Goal: Information Seeking & Learning: Find contact information

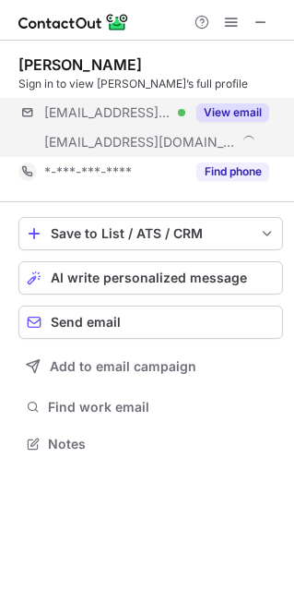
scroll to position [430, 294]
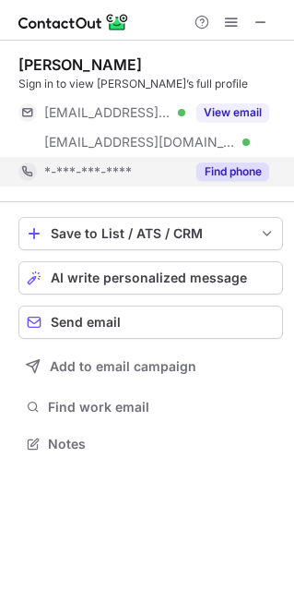
click at [226, 179] on button "Find phone" at bounding box center [233, 171] width 73 height 18
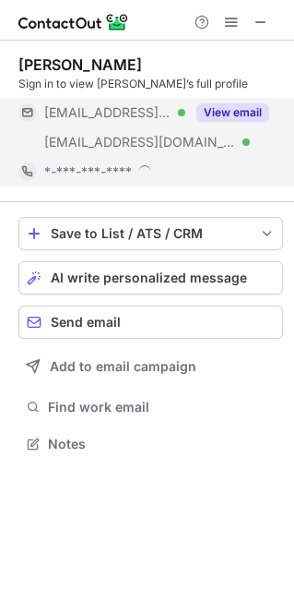
click at [247, 114] on button "View email" at bounding box center [233, 112] width 73 height 18
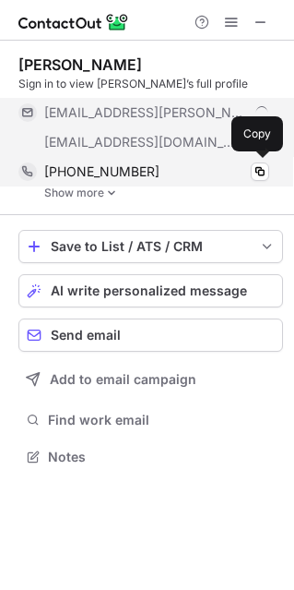
scroll to position [443, 294]
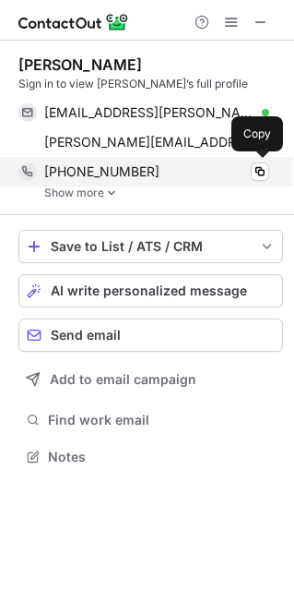
click at [105, 174] on span "+12059135521" at bounding box center [101, 171] width 115 height 17
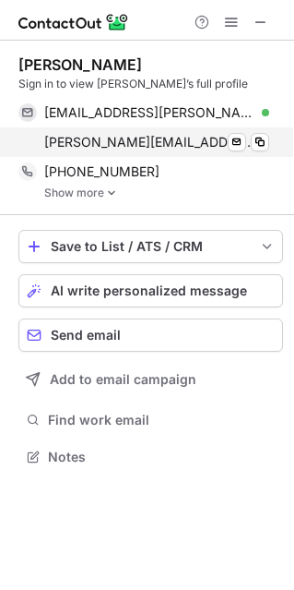
click at [110, 138] on span "traci@honeywell.com" at bounding box center [149, 142] width 211 height 17
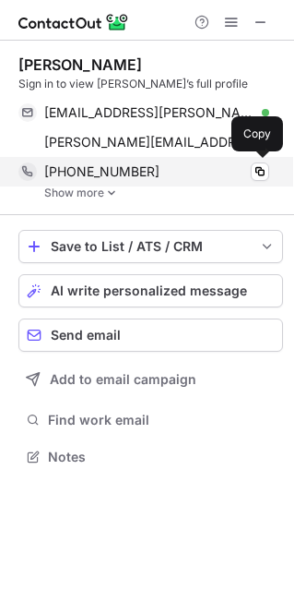
click at [107, 172] on span "+12059135521" at bounding box center [101, 171] width 115 height 17
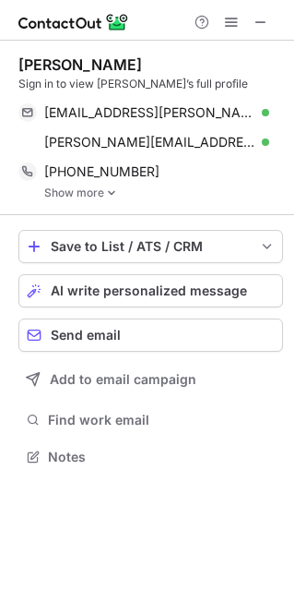
click at [86, 194] on link "Show more" at bounding box center [163, 192] width 239 height 13
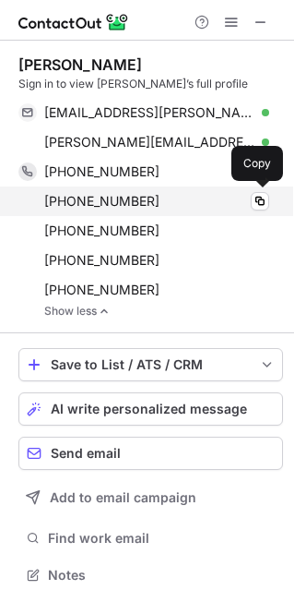
click at [106, 204] on span "+14808550672" at bounding box center [101, 201] width 115 height 17
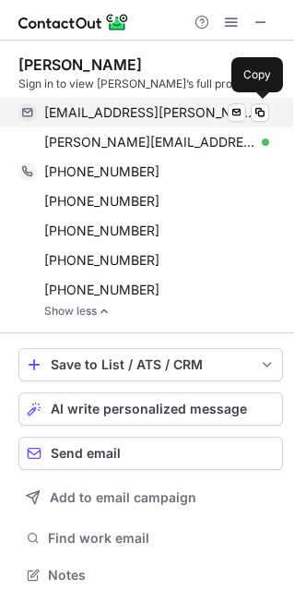
click at [106, 116] on span "kingbt4@cox.net" at bounding box center [149, 112] width 211 height 17
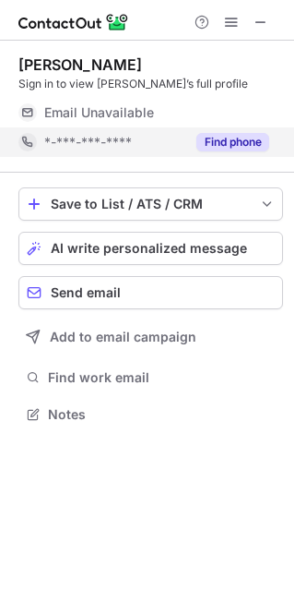
scroll to position [9, 9]
click at [217, 138] on button "Find phone" at bounding box center [233, 142] width 73 height 18
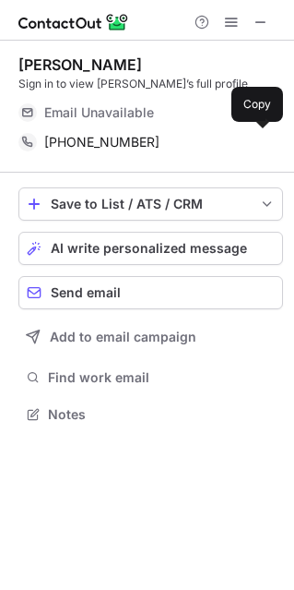
click at [114, 137] on span "+15084600264" at bounding box center [101, 142] width 115 height 17
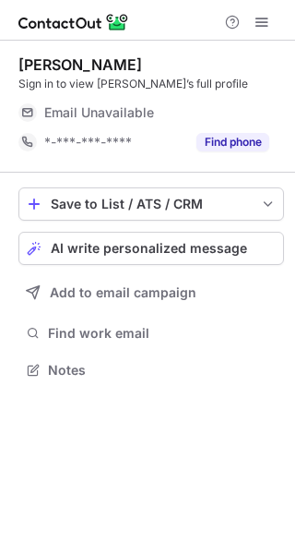
scroll to position [9, 9]
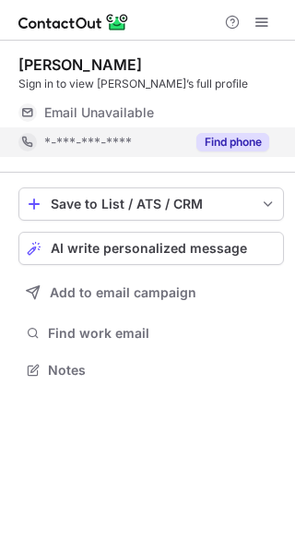
click at [187, 133] on div "Find phone" at bounding box center [228, 142] width 84 height 30
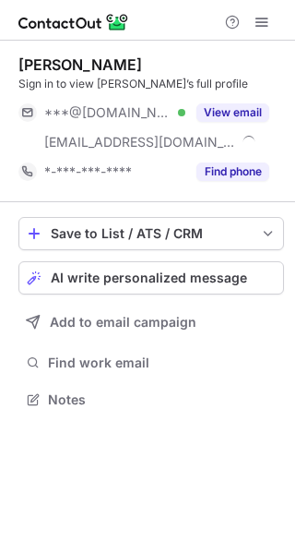
scroll to position [386, 295]
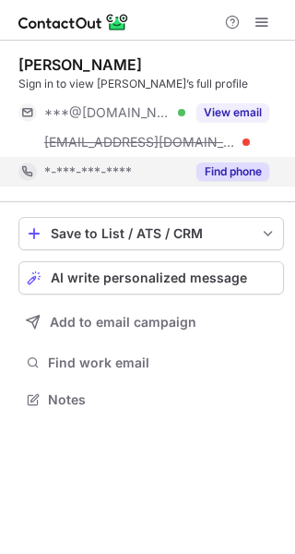
click at [234, 174] on button "Find phone" at bounding box center [233, 171] width 73 height 18
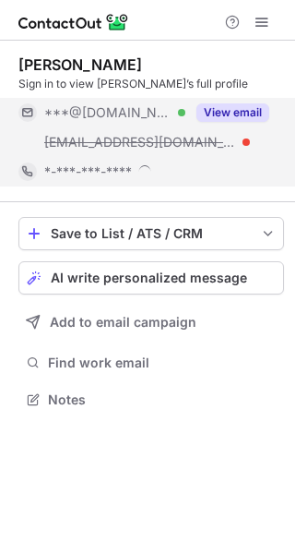
click at [245, 104] on button "View email" at bounding box center [233, 112] width 73 height 18
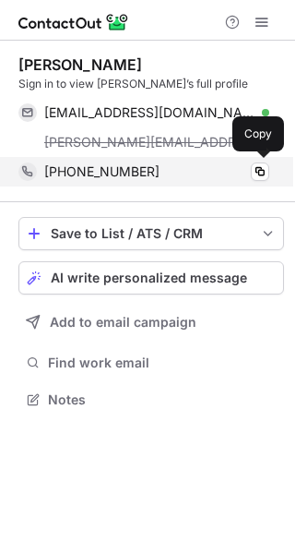
click at [79, 160] on div "+14126564067 Copy" at bounding box center [143, 172] width 251 height 30
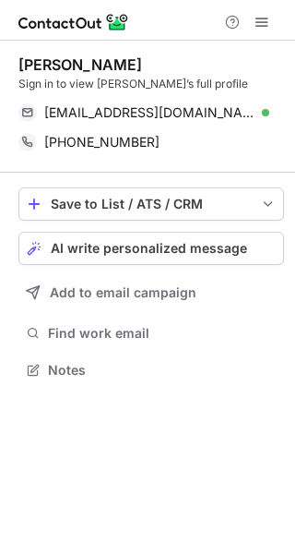
scroll to position [356, 295]
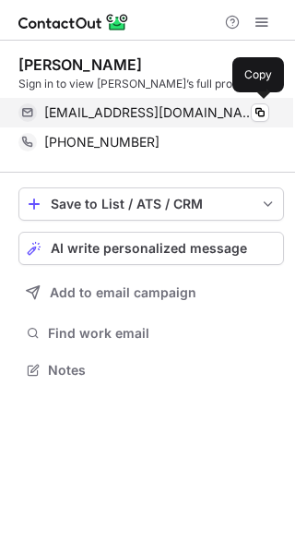
click at [148, 116] on span "dvermeulen2001@yahoo.com" at bounding box center [149, 112] width 211 height 17
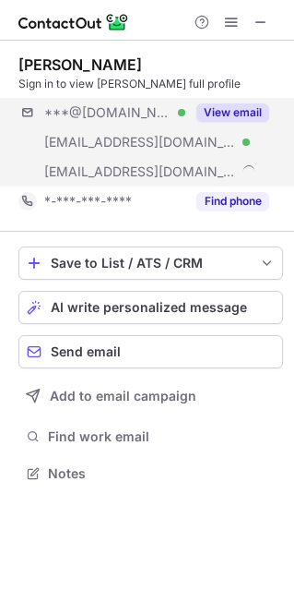
scroll to position [460, 294]
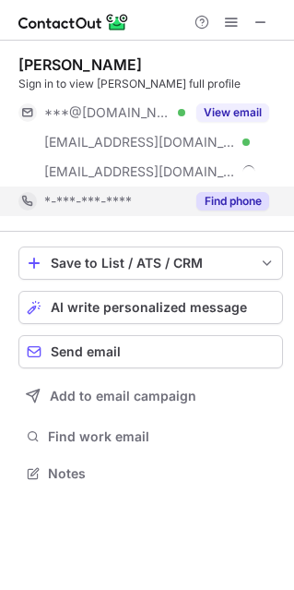
click at [232, 200] on button "Find phone" at bounding box center [233, 201] width 73 height 18
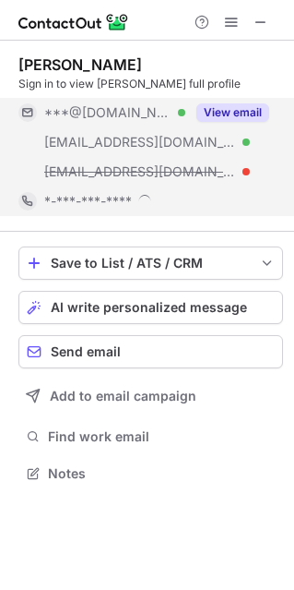
click at [237, 109] on button "View email" at bounding box center [233, 112] width 73 height 18
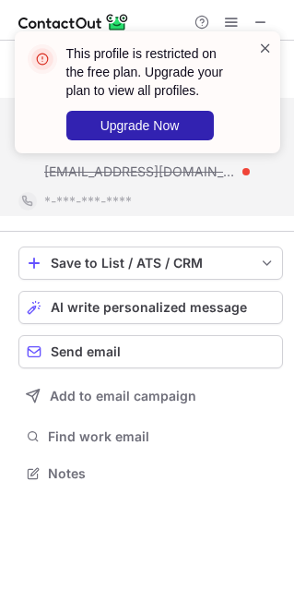
click at [261, 42] on span at bounding box center [265, 48] width 15 height 18
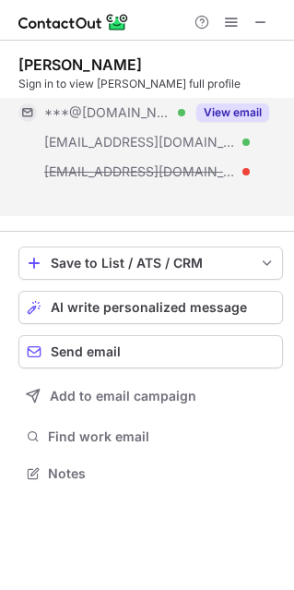
scroll to position [430, 294]
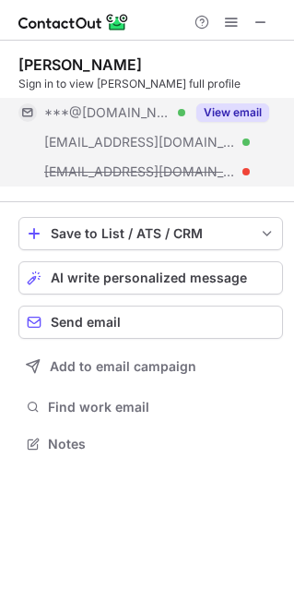
click at [263, 114] on button "View email" at bounding box center [233, 112] width 73 height 18
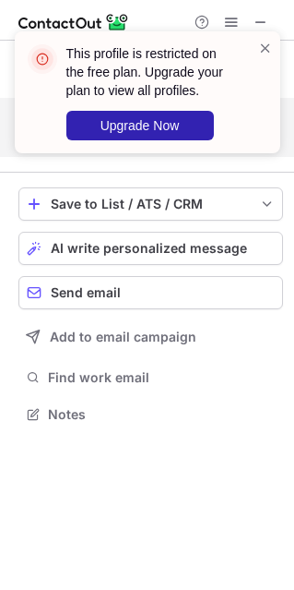
scroll to position [401, 294]
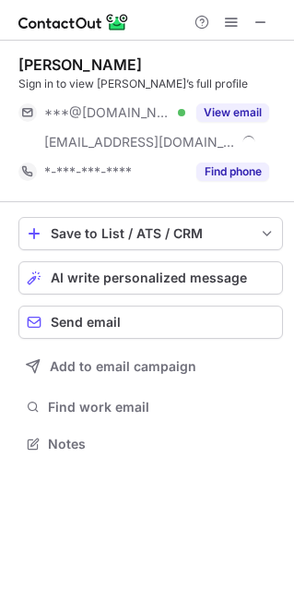
scroll to position [430, 294]
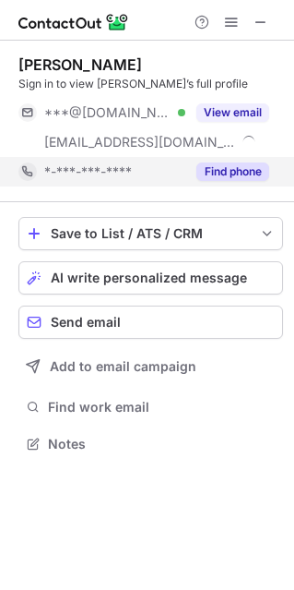
click at [244, 176] on button "Find phone" at bounding box center [233, 171] width 73 height 18
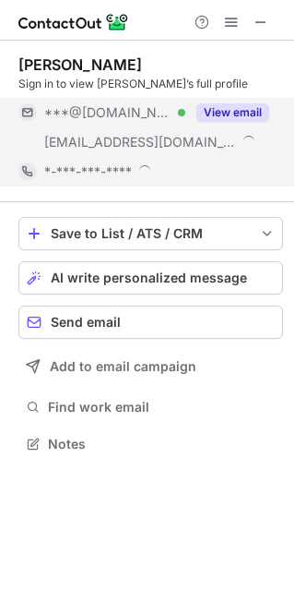
click at [241, 111] on button "View email" at bounding box center [233, 112] width 73 height 18
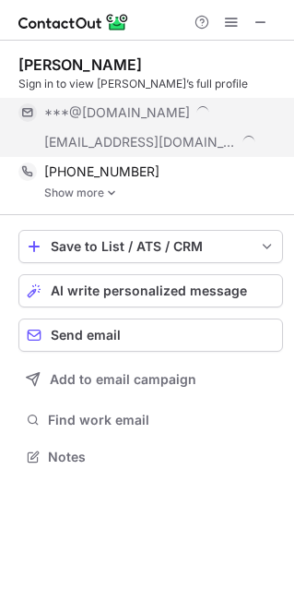
scroll to position [443, 294]
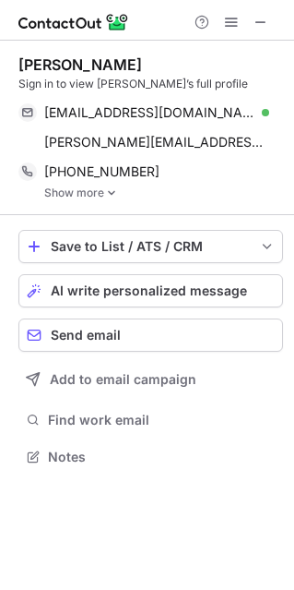
scroll to position [443, 294]
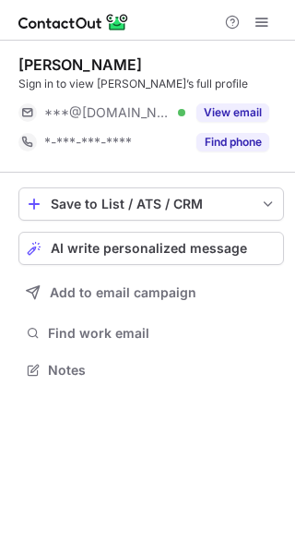
scroll to position [9, 9]
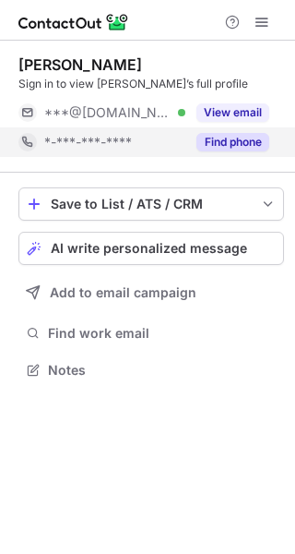
click at [230, 139] on button "Find phone" at bounding box center [233, 142] width 73 height 18
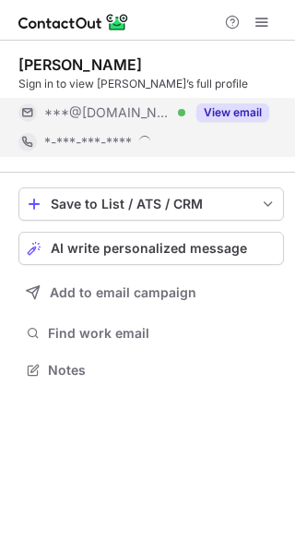
click at [230, 102] on div "View email" at bounding box center [228, 113] width 84 height 30
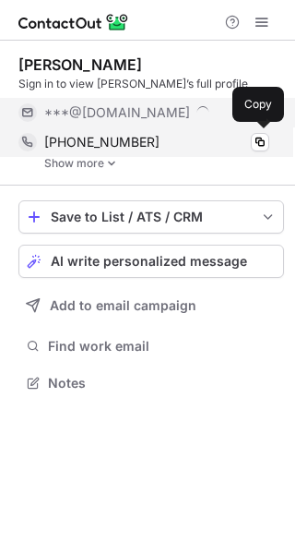
scroll to position [369, 295]
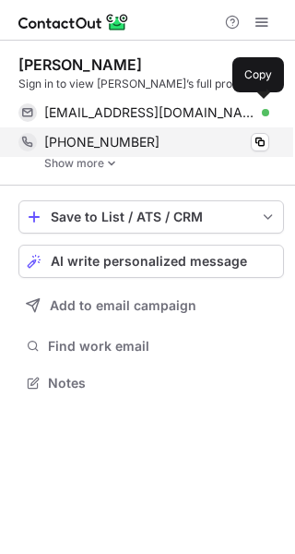
click at [119, 119] on span "[EMAIL_ADDRESS][DOMAIN_NAME]" at bounding box center [149, 112] width 211 height 17
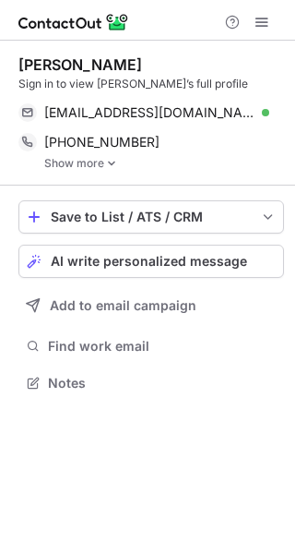
scroll to position [369, 295]
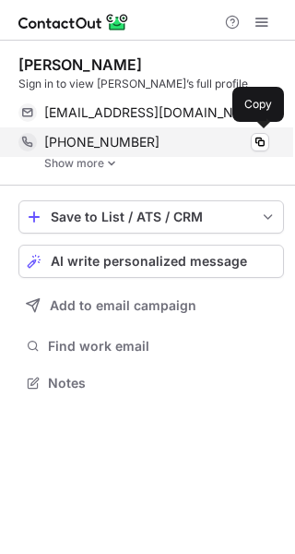
click at [112, 132] on div "[PHONE_NUMBER] Copy" at bounding box center [143, 142] width 251 height 30
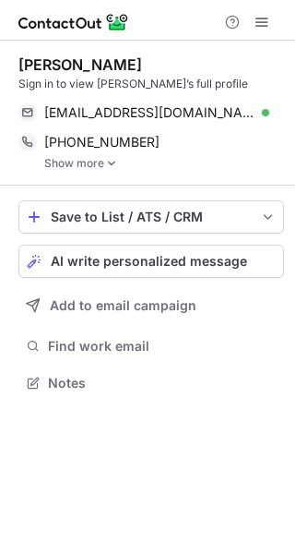
scroll to position [369, 295]
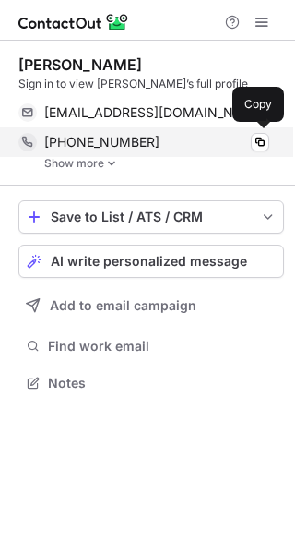
click at [106, 156] on div "[PHONE_NUMBER] Copy" at bounding box center [143, 142] width 251 height 30
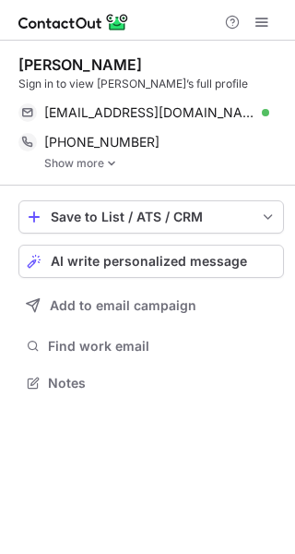
click at [97, 163] on link "Show more" at bounding box center [164, 163] width 240 height 13
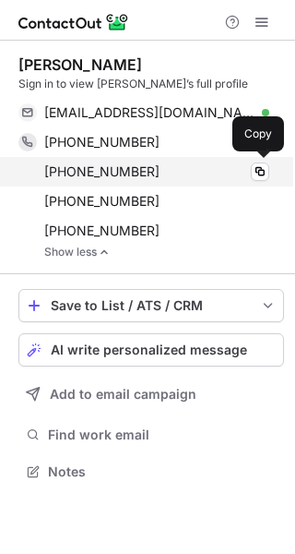
click at [95, 167] on span "+14134584947" at bounding box center [101, 171] width 115 height 17
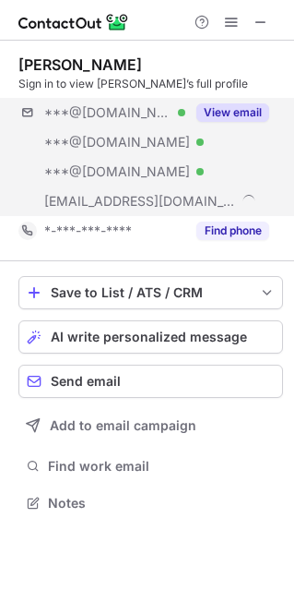
scroll to position [489, 294]
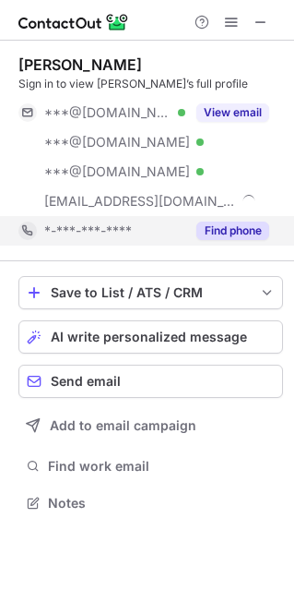
click at [221, 233] on button "Find phone" at bounding box center [233, 231] width 73 height 18
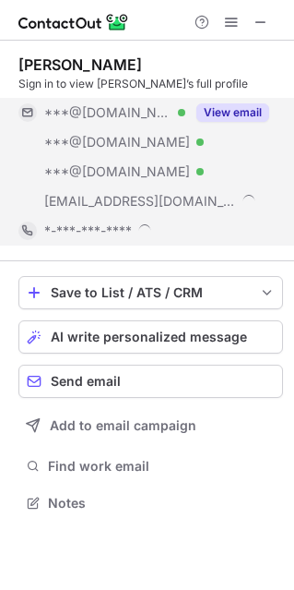
click at [220, 108] on button "View email" at bounding box center [233, 112] width 73 height 18
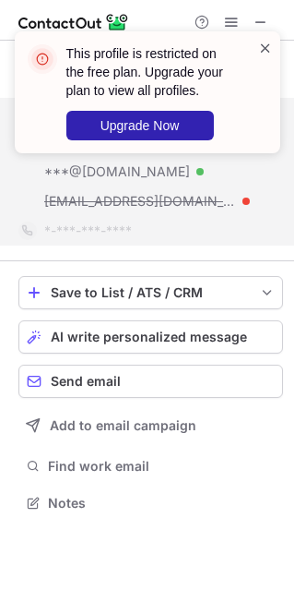
click at [265, 53] on span at bounding box center [265, 48] width 15 height 18
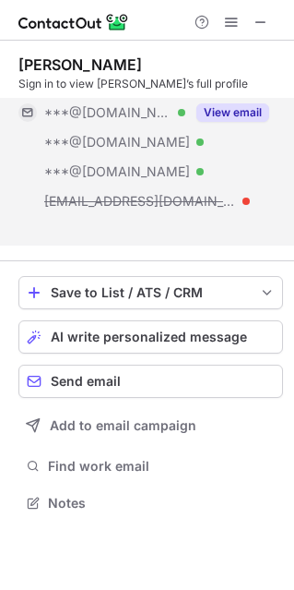
click at [104, 172] on div "This profile is restricted on the free plan. Upgrade your plan to view all prof…" at bounding box center [147, 100] width 295 height 174
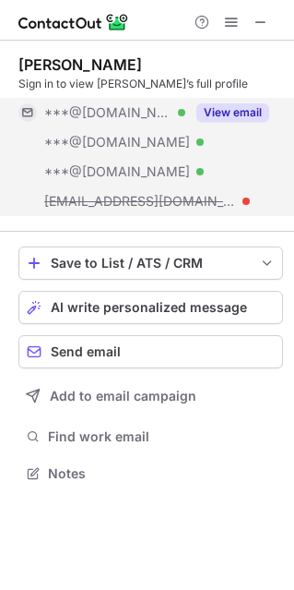
click at [114, 163] on span "***@hotmail.com" at bounding box center [117, 171] width 146 height 17
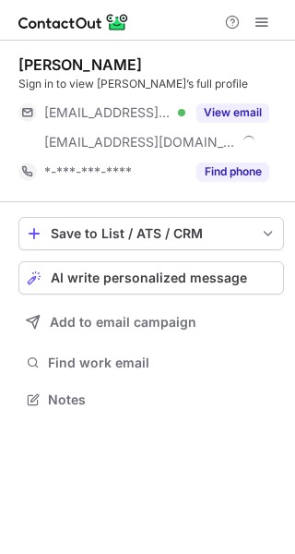
scroll to position [386, 295]
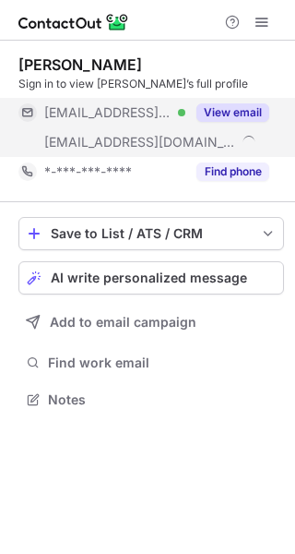
click at [222, 114] on button "View email" at bounding box center [233, 112] width 73 height 18
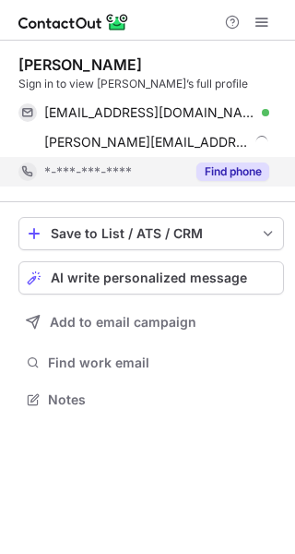
click at [234, 162] on button "Find phone" at bounding box center [233, 171] width 73 height 18
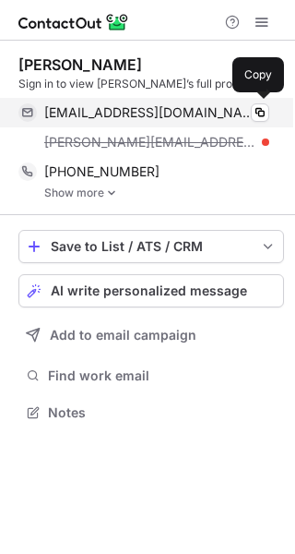
scroll to position [399, 295]
click at [186, 120] on span "dmv1991@sbcglobal.net" at bounding box center [149, 112] width 211 height 17
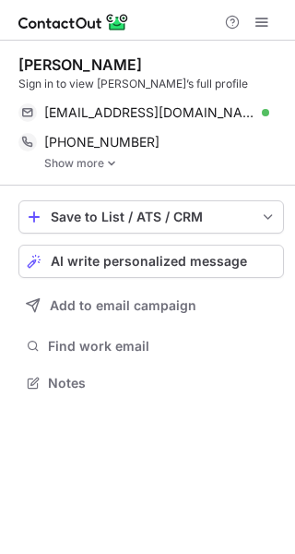
scroll to position [369, 295]
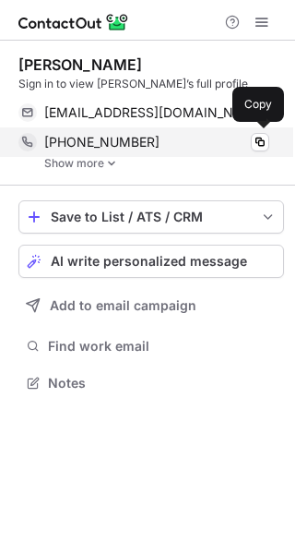
click at [102, 142] on span "[PHONE_NUMBER]" at bounding box center [101, 142] width 115 height 17
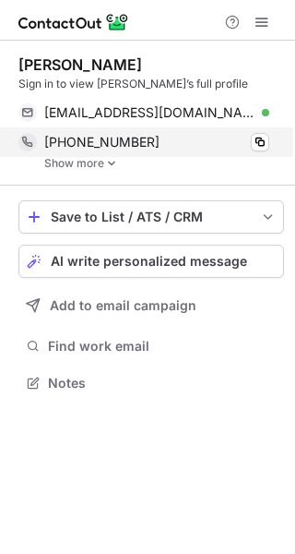
scroll to position [369, 295]
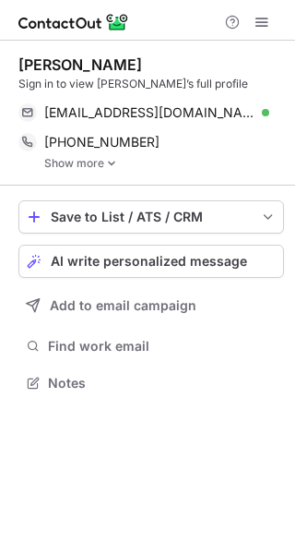
click at [83, 163] on link "Show more" at bounding box center [164, 163] width 240 height 13
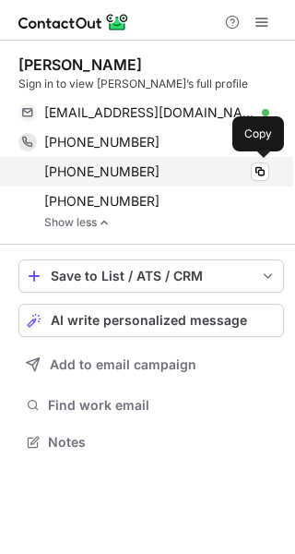
scroll to position [428, 295]
click at [83, 165] on span "+12033864023" at bounding box center [101, 171] width 115 height 17
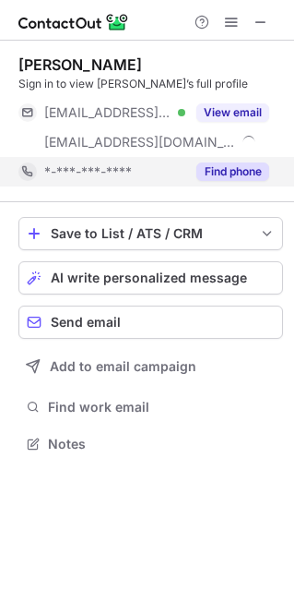
scroll to position [430, 294]
click at [233, 174] on button "Find phone" at bounding box center [233, 171] width 73 height 18
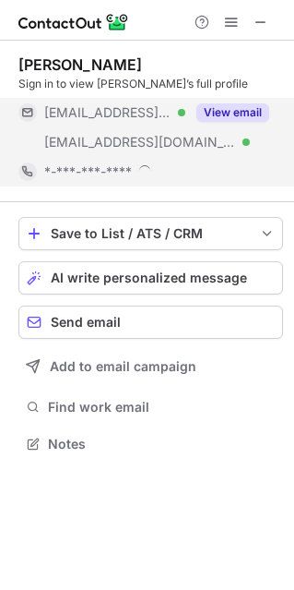
click at [222, 104] on div "View email" at bounding box center [228, 113] width 84 height 30
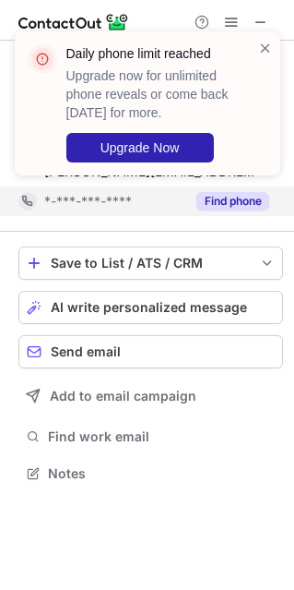
scroll to position [460, 294]
click at [275, 43] on div "Daily phone limit reached Upgrade now for unlimited phone reveals or come back …" at bounding box center [148, 103] width 266 height 144
click at [277, 48] on div "Daily phone limit reached Upgrade now for unlimited phone reveals or come back …" at bounding box center [148, 103] width 266 height 144
click at [267, 47] on span at bounding box center [265, 48] width 15 height 18
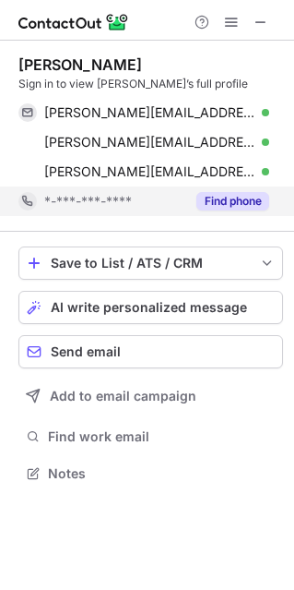
click at [186, 170] on div "Daily phone limit reached Upgrade now for unlimited phone reveals or come back …" at bounding box center [147, 295] width 294 height 590
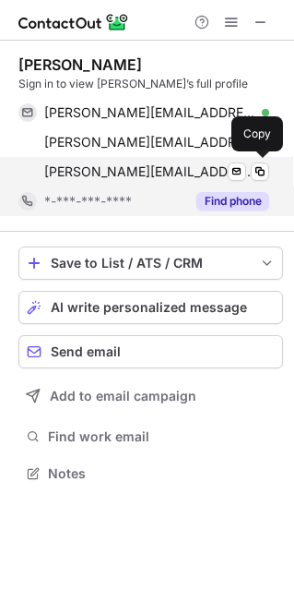
click at [193, 172] on span "sonny.nguyen@coxmedia.com" at bounding box center [149, 171] width 211 height 17
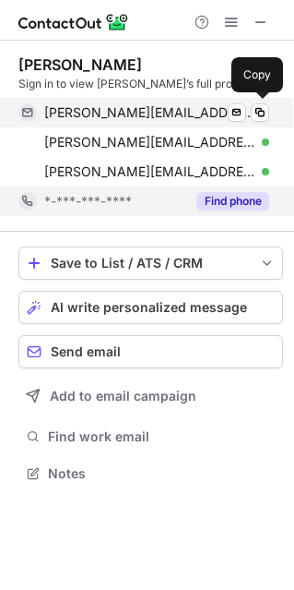
click at [173, 113] on span "sonny.nguyen@cox.com" at bounding box center [149, 112] width 211 height 17
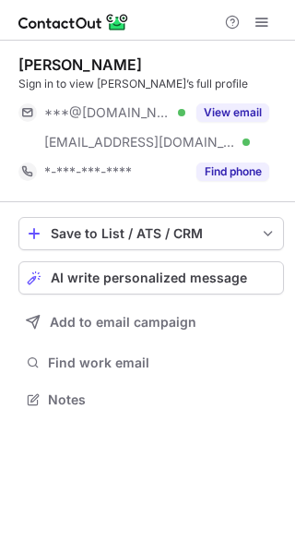
scroll to position [386, 295]
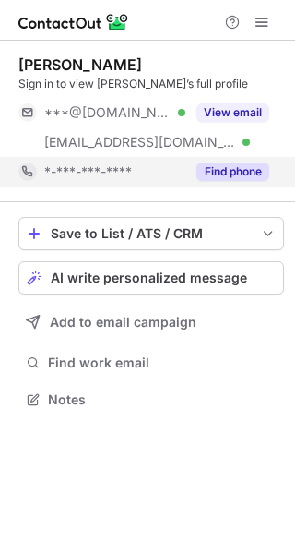
click at [232, 174] on button "Find phone" at bounding box center [233, 171] width 73 height 18
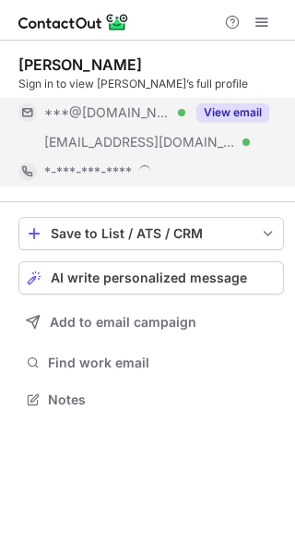
click at [245, 119] on button "View email" at bounding box center [233, 112] width 73 height 18
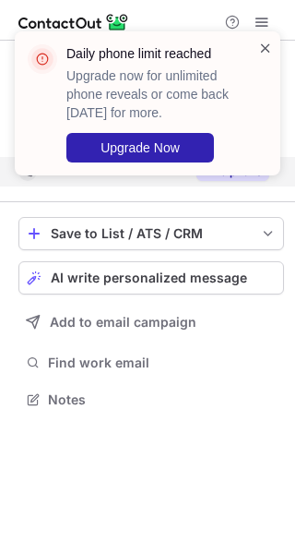
click at [269, 44] on span at bounding box center [265, 48] width 15 height 18
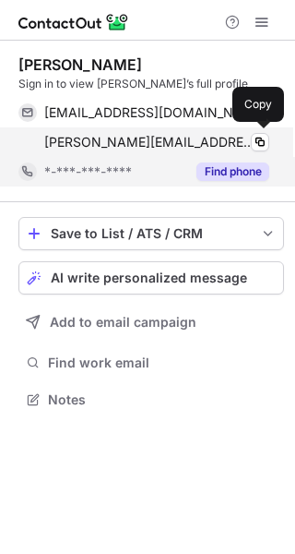
click at [147, 141] on span "[PERSON_NAME][EMAIL_ADDRESS][PERSON_NAME][DOMAIN_NAME]" at bounding box center [149, 142] width 211 height 17
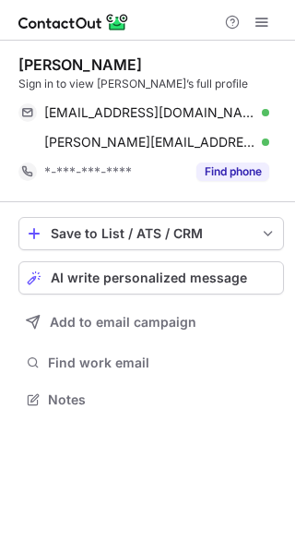
scroll to position [386, 295]
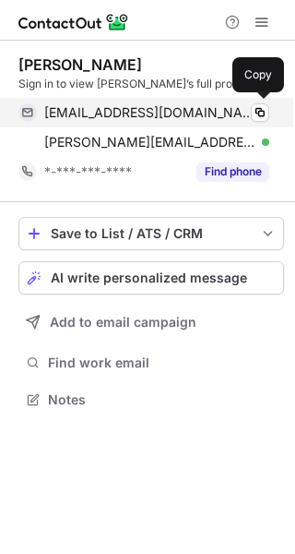
click at [139, 114] on span "vibert09@gmail.com" at bounding box center [149, 112] width 211 height 17
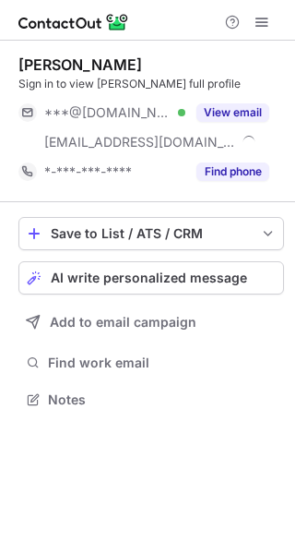
scroll to position [386, 295]
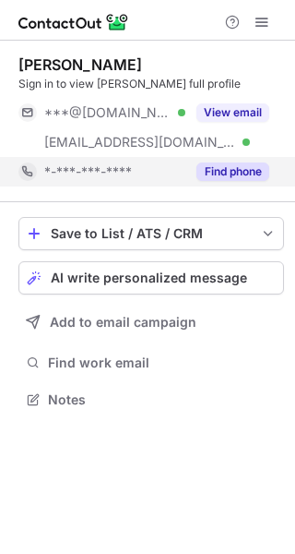
click at [221, 169] on button "Find phone" at bounding box center [233, 171] width 73 height 18
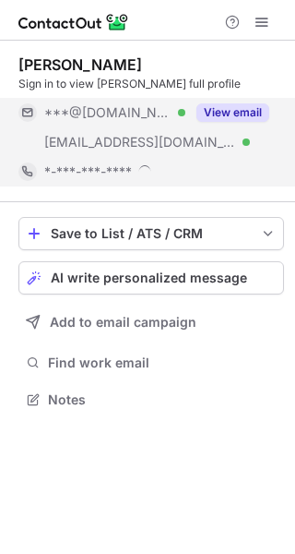
click at [237, 123] on div "View email" at bounding box center [228, 113] width 84 height 30
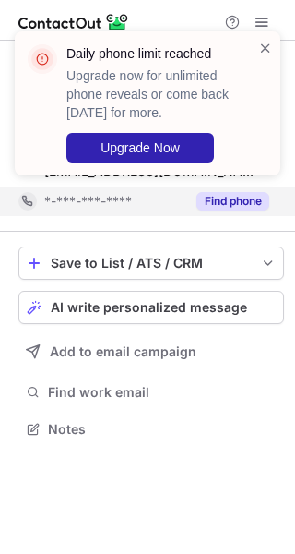
scroll to position [415, 295]
click at [261, 45] on span at bounding box center [265, 48] width 15 height 18
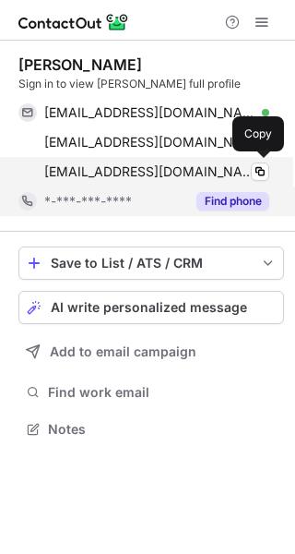
click at [132, 174] on span "[EMAIL_ADDRESS][DOMAIN_NAME]" at bounding box center [149, 171] width 211 height 17
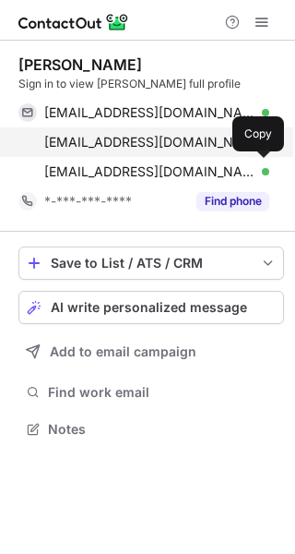
scroll to position [415, 295]
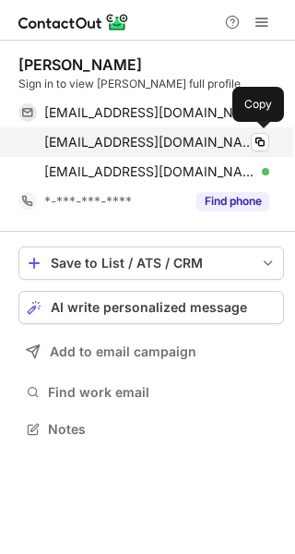
click at [139, 135] on span "arun.jayapal@us.hjheinz.com" at bounding box center [149, 142] width 211 height 17
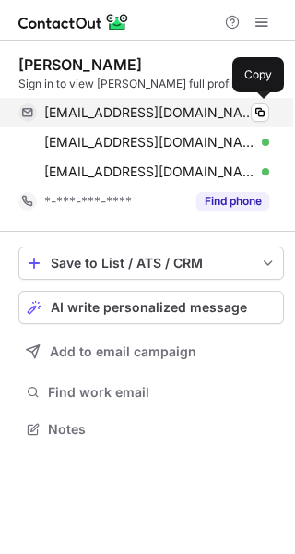
click at [147, 123] on div "arnprasath06@gmail.com Verified Copy" at bounding box center [143, 113] width 251 height 30
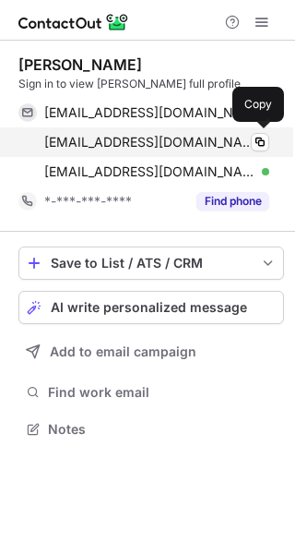
click at [139, 141] on span "arun.jayapal@us.hjheinz.com" at bounding box center [149, 142] width 211 height 17
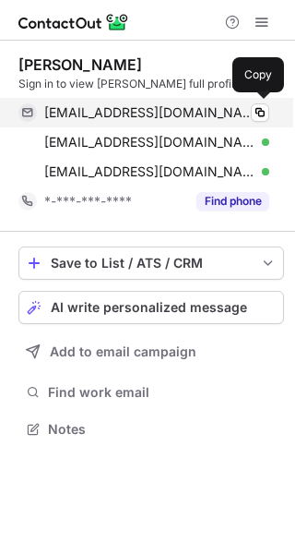
click at [130, 123] on div "arnprasath06@gmail.com Verified Copy" at bounding box center [143, 113] width 251 height 30
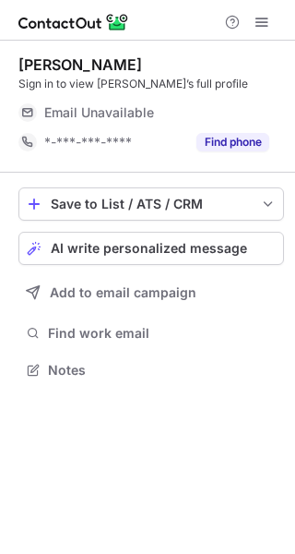
scroll to position [9, 9]
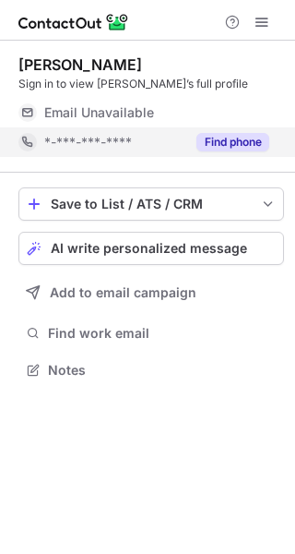
click at [255, 149] on button "Find phone" at bounding box center [233, 142] width 73 height 18
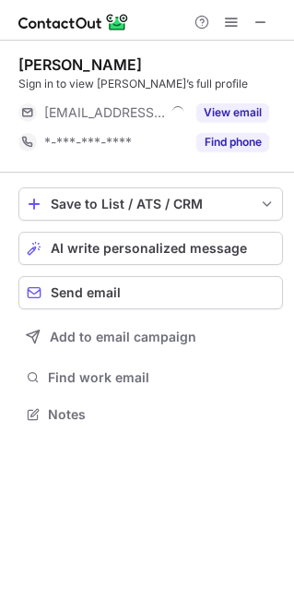
scroll to position [9, 9]
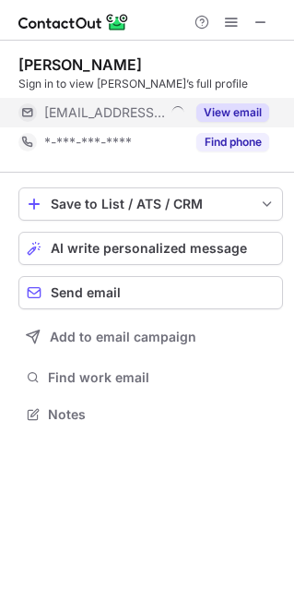
click at [248, 114] on button "View email" at bounding box center [233, 112] width 73 height 18
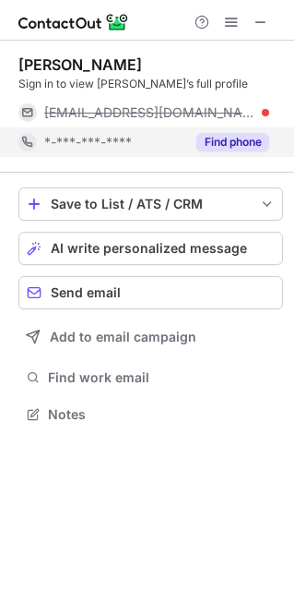
click at [213, 146] on button "Find phone" at bounding box center [233, 142] width 73 height 18
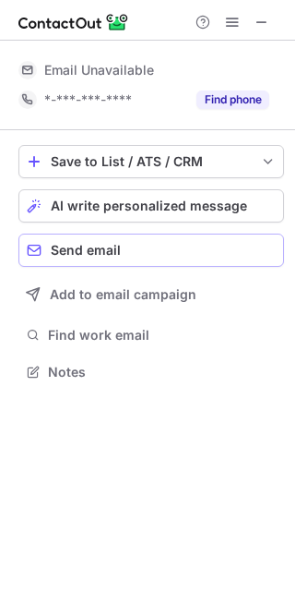
scroll to position [358, 295]
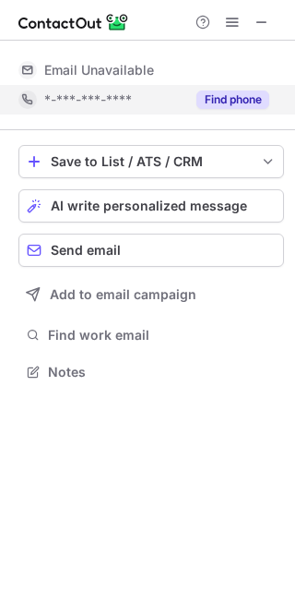
click at [225, 100] on button "Find phone" at bounding box center [233, 99] width 73 height 18
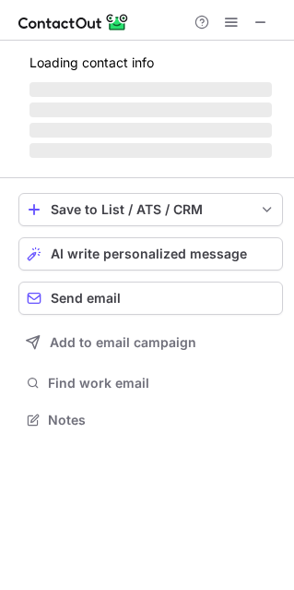
scroll to position [430, 294]
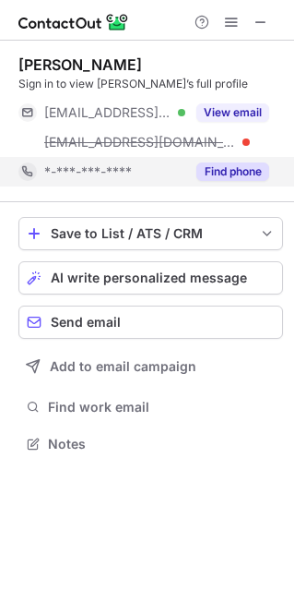
click at [230, 174] on button "Find phone" at bounding box center [233, 171] width 73 height 18
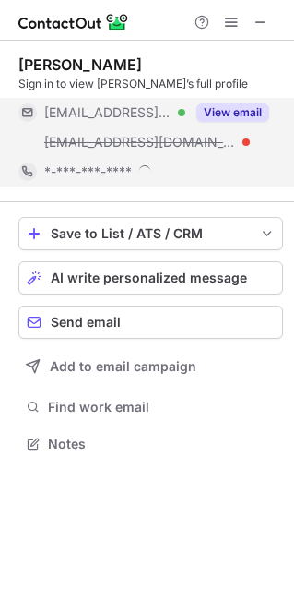
click at [241, 104] on button "View email" at bounding box center [233, 112] width 73 height 18
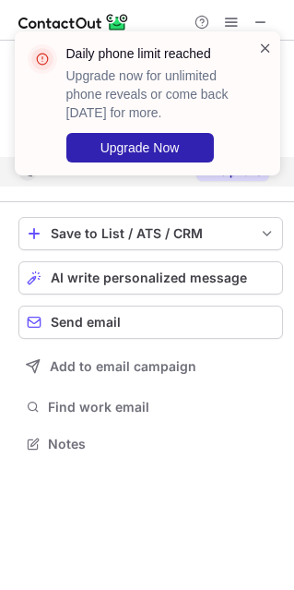
click at [272, 41] on span at bounding box center [265, 48] width 15 height 18
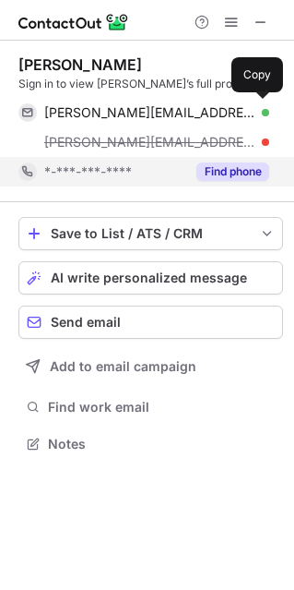
click at [132, 115] on span "mike.dipietro@constellation.com" at bounding box center [149, 112] width 211 height 17
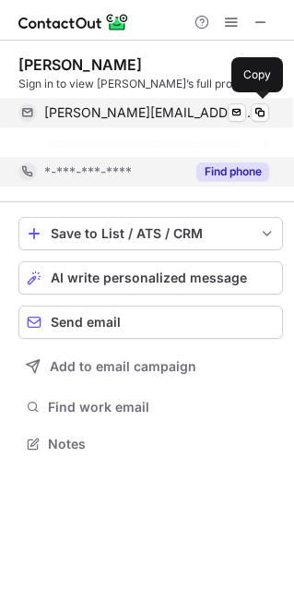
scroll to position [401, 294]
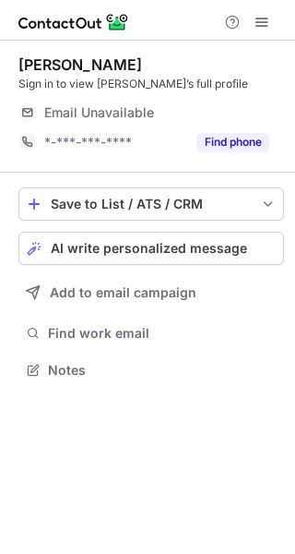
scroll to position [9, 9]
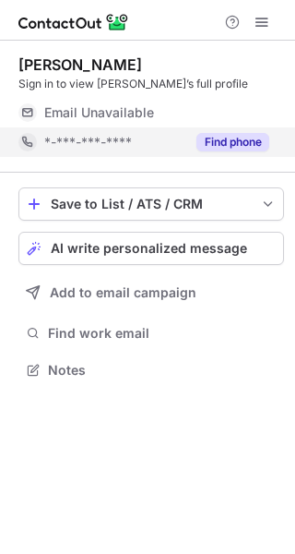
click at [226, 145] on button "Find phone" at bounding box center [233, 142] width 73 height 18
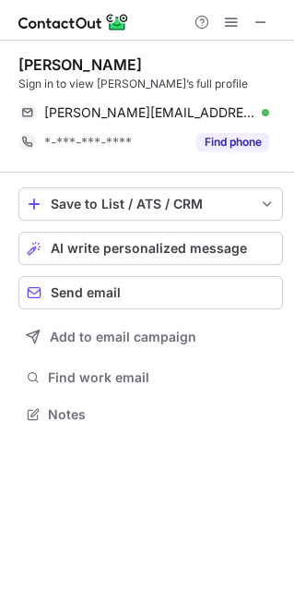
scroll to position [401, 294]
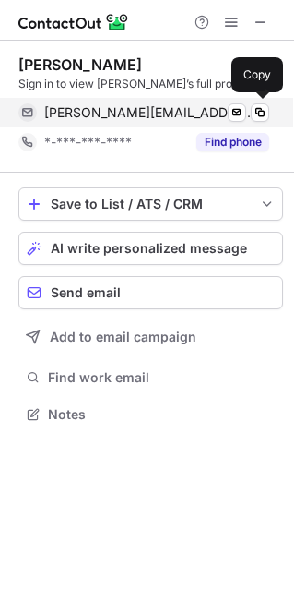
click at [197, 106] on span "mike.dipietro@constellation.com" at bounding box center [149, 112] width 211 height 17
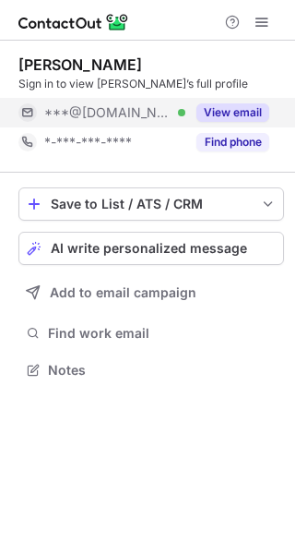
scroll to position [9, 9]
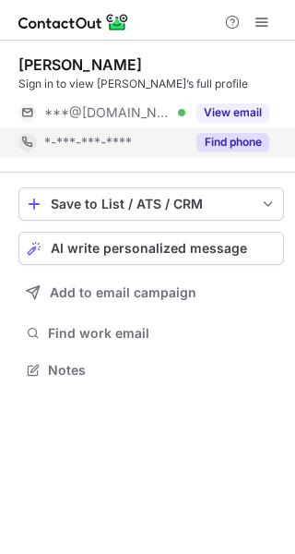
click at [237, 149] on button "Find phone" at bounding box center [233, 142] width 73 height 18
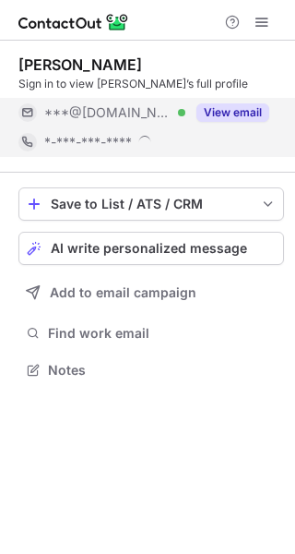
click at [235, 117] on button "View email" at bounding box center [233, 112] width 73 height 18
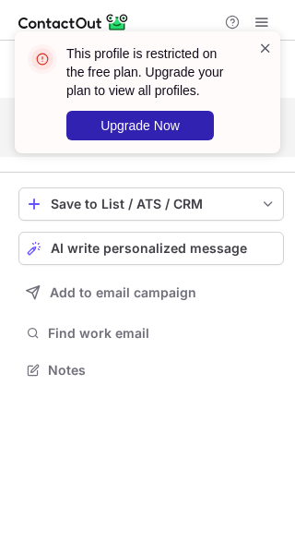
click at [265, 47] on span at bounding box center [265, 48] width 15 height 18
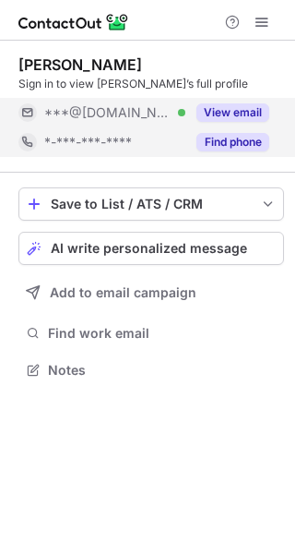
click at [260, 113] on button "View email" at bounding box center [233, 112] width 73 height 18
